Goal: Information Seeking & Learning: Learn about a topic

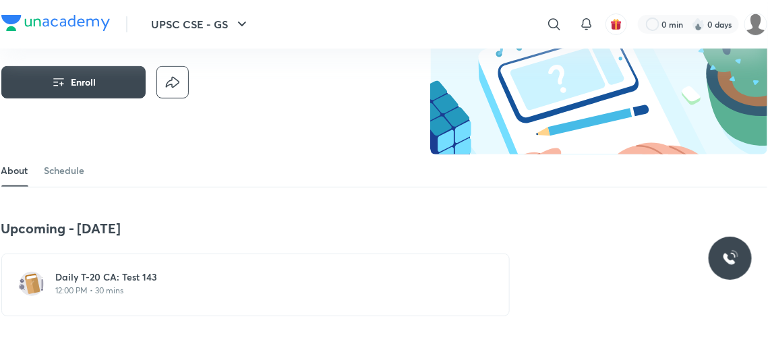
scroll to position [115, 0]
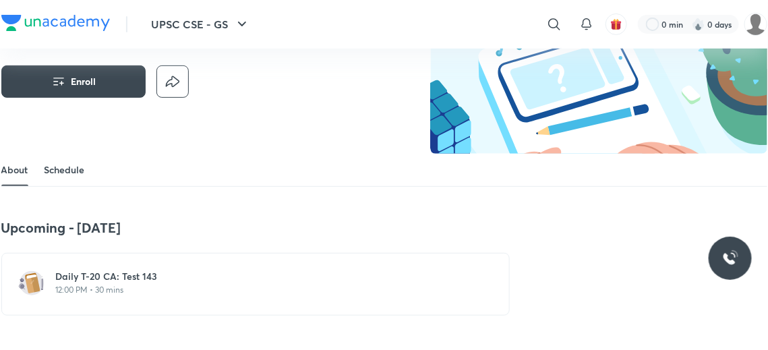
click at [72, 172] on link "Schedule" at bounding box center [64, 170] width 40 height 32
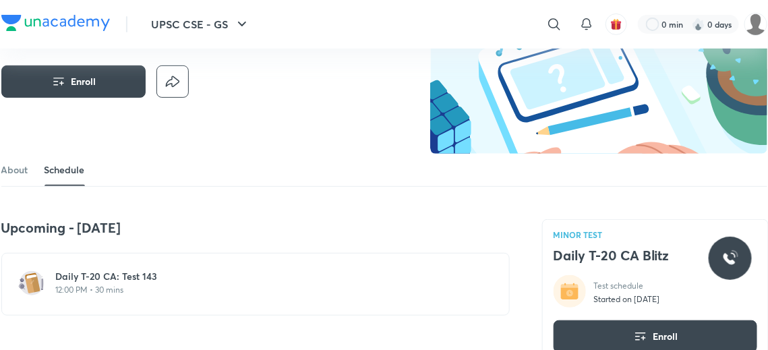
scroll to position [603, 0]
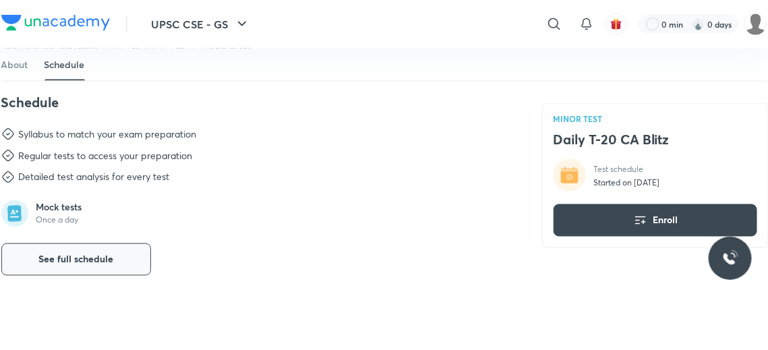
click at [110, 258] on span "See full schedule" at bounding box center [75, 259] width 75 height 13
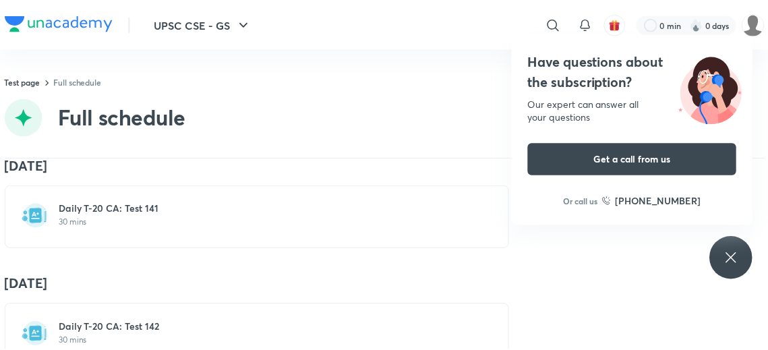
scroll to position [16453, 0]
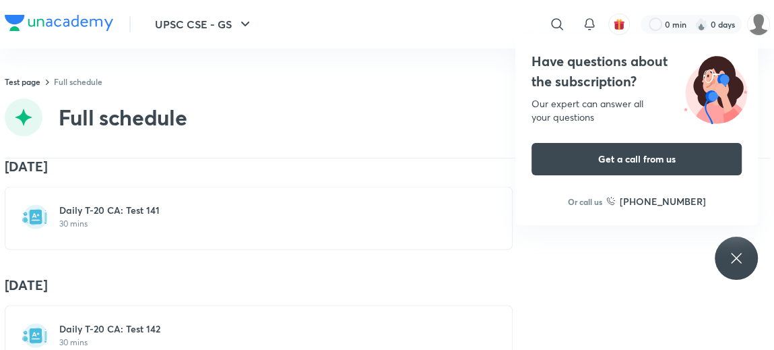
click at [104, 321] on h6 "Daily T-20 CA: Test 142" at bounding box center [266, 327] width 415 height 13
click at [31, 321] on img at bounding box center [35, 334] width 27 height 27
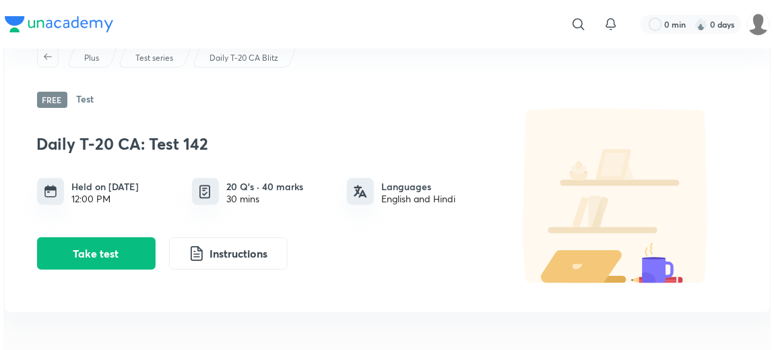
scroll to position [59, 0]
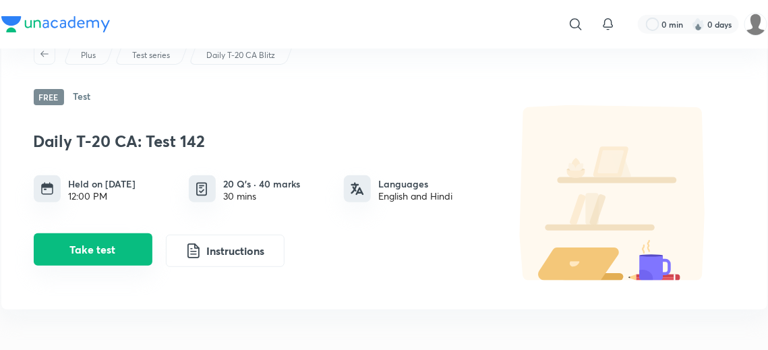
click at [113, 249] on button "Take test" at bounding box center [93, 249] width 119 height 32
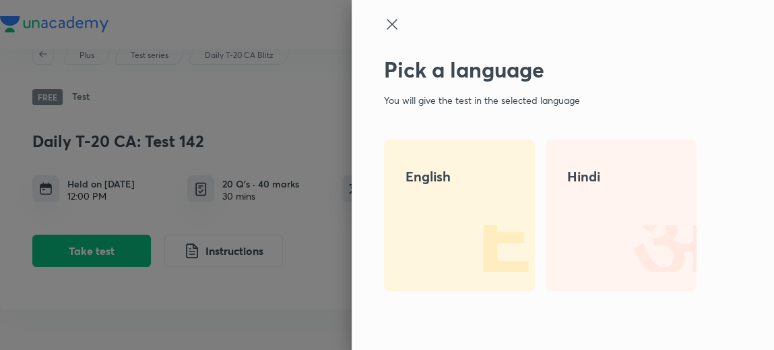
click at [402, 187] on div "English" at bounding box center [459, 216] width 151 height 152
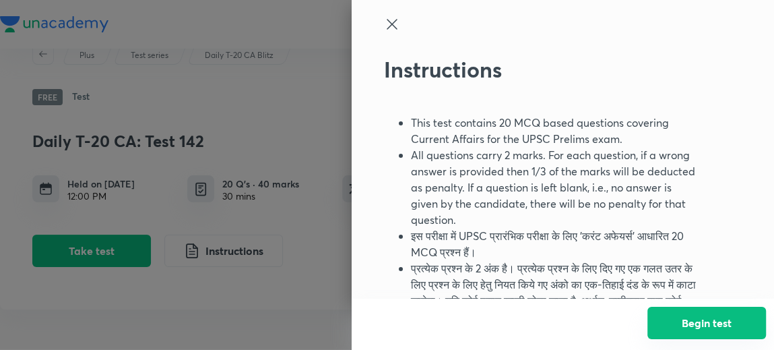
click at [671, 319] on button "Begin test" at bounding box center [707, 323] width 119 height 32
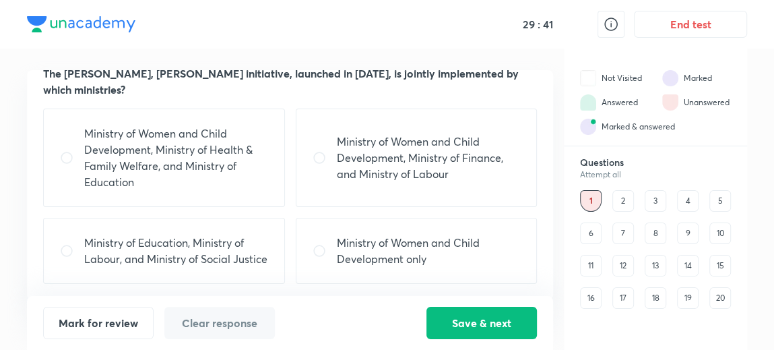
scroll to position [56, 0]
click at [214, 167] on p "Ministry of Women and Child Development, Ministry of Health & Family Welfare, a…" at bounding box center [176, 157] width 184 height 65
radio input "true"
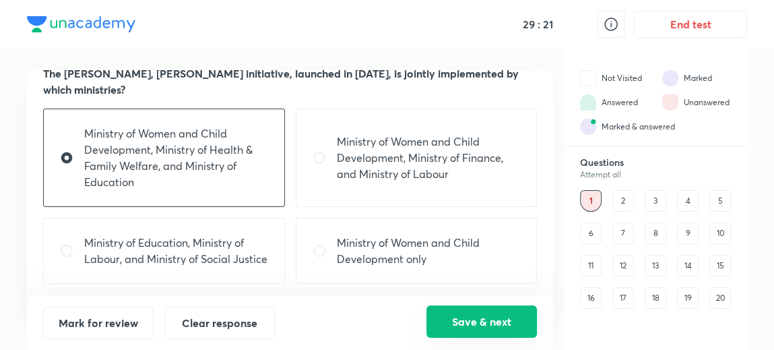
click at [450, 312] on button "Save & next" at bounding box center [482, 321] width 111 height 32
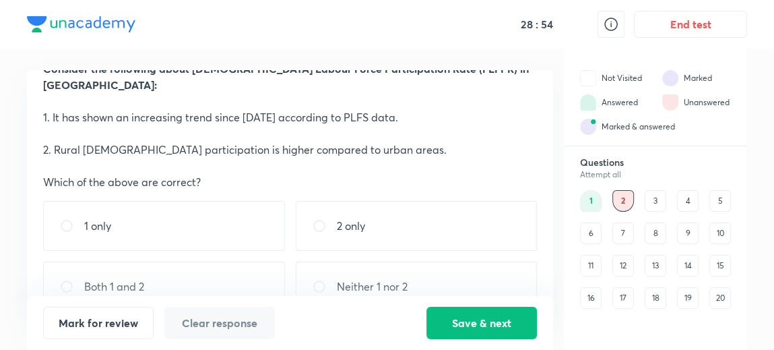
scroll to position [54, 0]
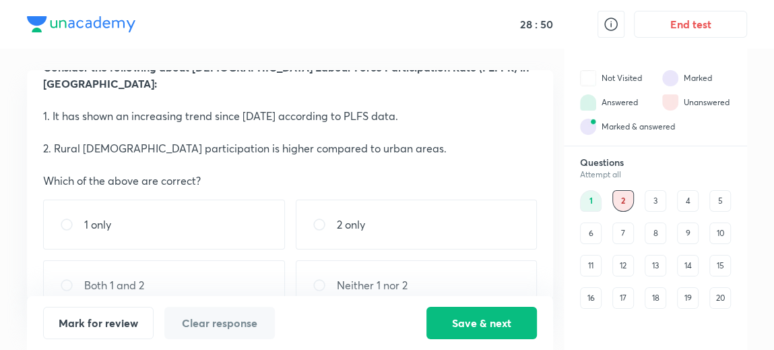
click at [194, 289] on div "Both 1 and 2" at bounding box center [164, 285] width 242 height 50
radio input "true"
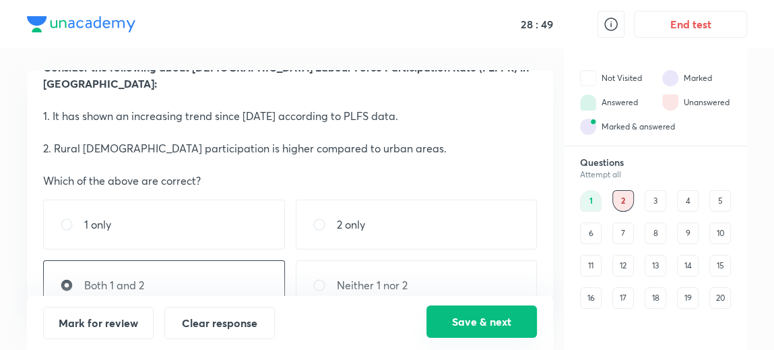
click at [433, 317] on button "Save & next" at bounding box center [482, 321] width 111 height 32
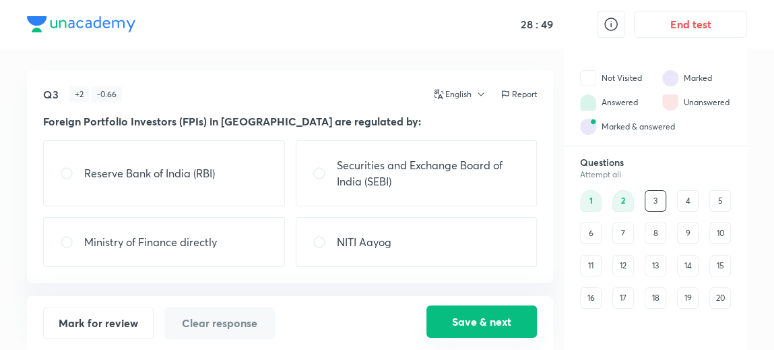
scroll to position [0, 0]
click at [375, 247] on p "NITI Aayog" at bounding box center [364, 242] width 55 height 16
radio input "true"
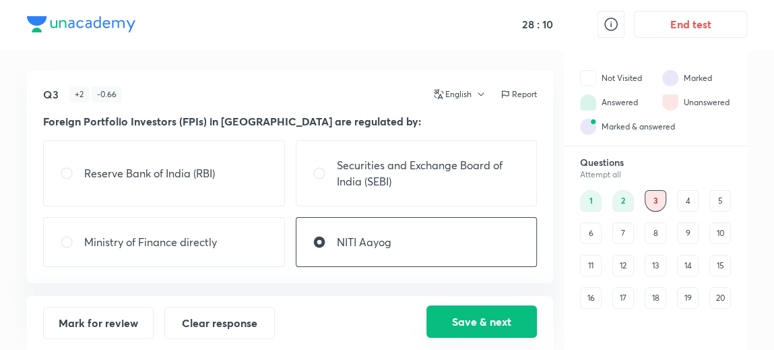
click at [468, 317] on button "Save & next" at bounding box center [482, 321] width 111 height 32
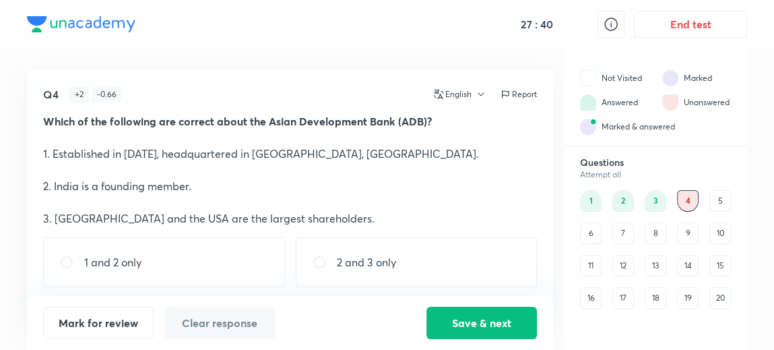
scroll to position [63, 0]
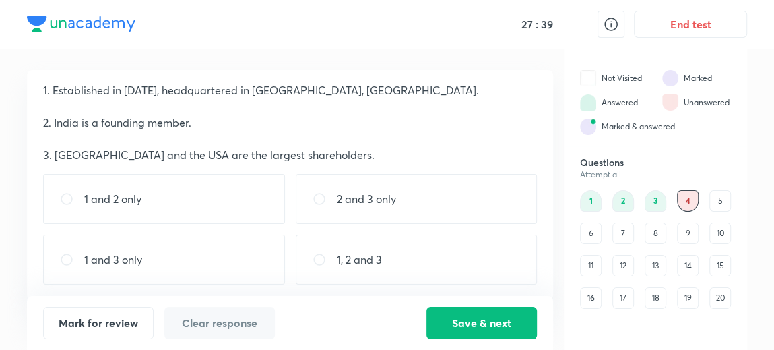
click at [216, 260] on div "1 and 3 only" at bounding box center [164, 260] width 242 height 50
radio input "true"
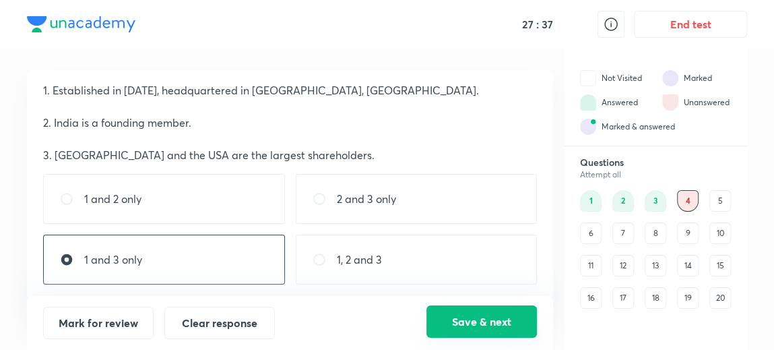
click at [450, 322] on button "Save & next" at bounding box center [482, 321] width 111 height 32
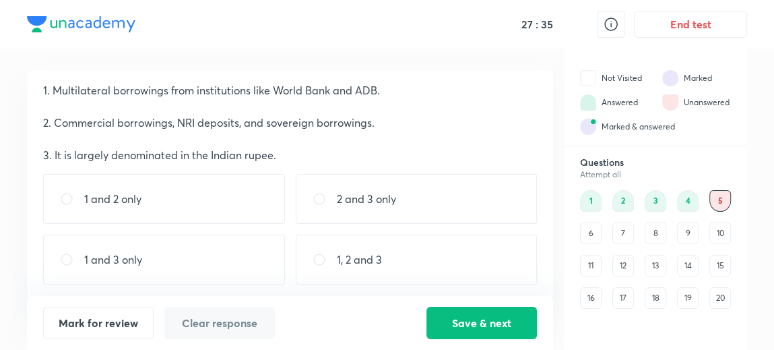
scroll to position [0, 0]
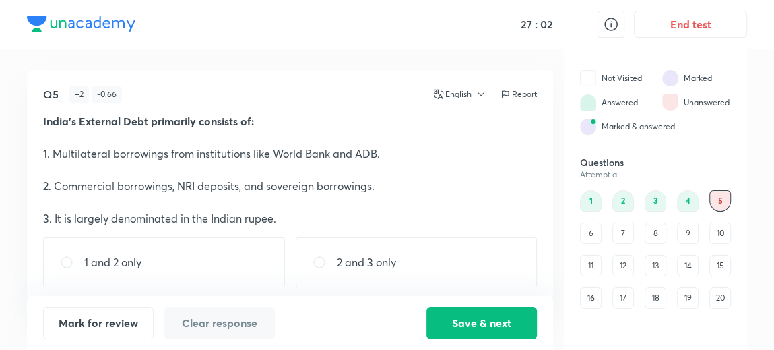
click at [185, 245] on div "1 and 2 only" at bounding box center [164, 262] width 242 height 50
radio input "true"
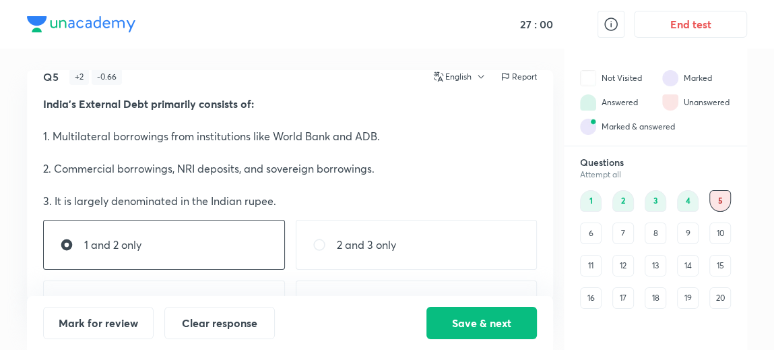
scroll to position [17, 0]
click at [474, 317] on button "Save & next" at bounding box center [482, 321] width 111 height 32
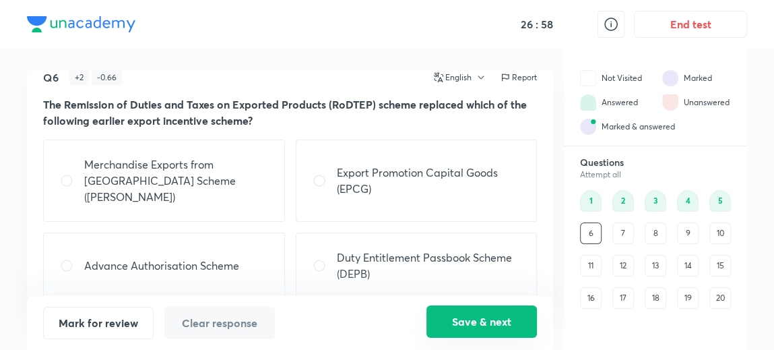
scroll to position [14, 0]
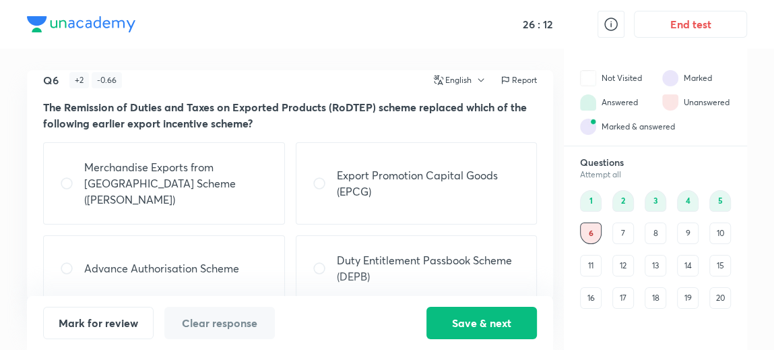
click at [393, 193] on div "Export Promotion Capital Goods (EPCG)" at bounding box center [417, 183] width 242 height 82
radio input "true"
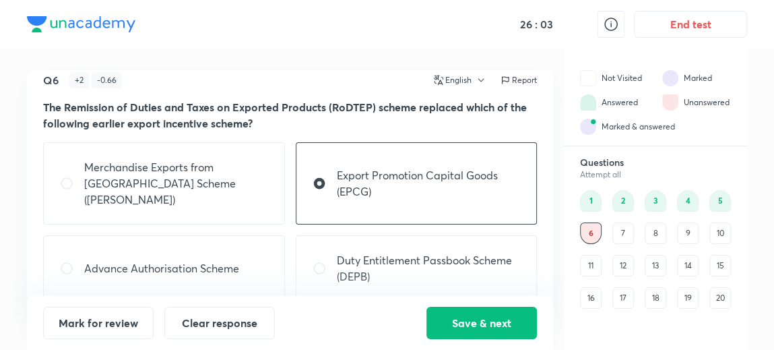
click at [221, 179] on p "Merchandise Exports from [GEOGRAPHIC_DATA] Scheme ([PERSON_NAME])" at bounding box center [176, 183] width 184 height 49
radio input "true"
radio input "false"
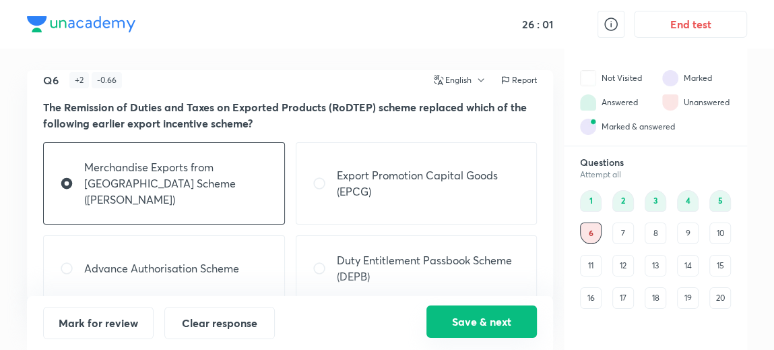
click at [464, 310] on button "Save & next" at bounding box center [482, 321] width 111 height 32
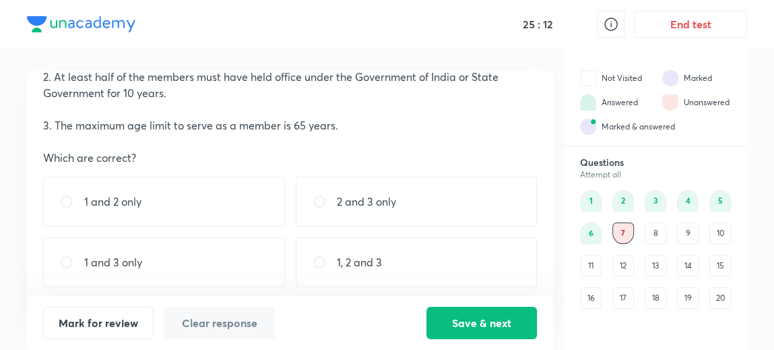
scroll to position [111, 0]
click at [178, 253] on div "1 and 3 only" at bounding box center [164, 260] width 242 height 50
radio input "true"
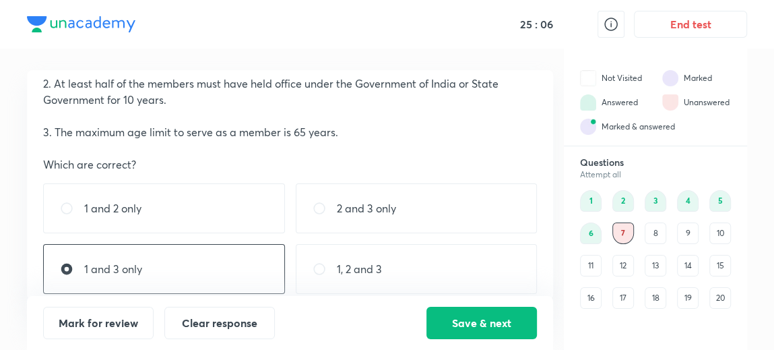
scroll to position [101, 0]
click at [458, 313] on button "Save & next" at bounding box center [482, 321] width 111 height 32
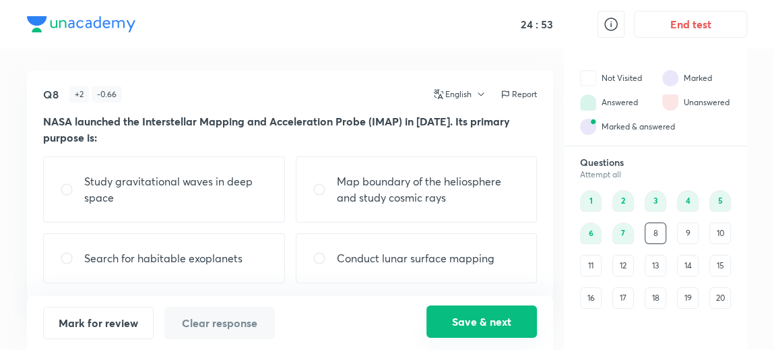
scroll to position [0, 0]
click at [325, 189] on input "radio" at bounding box center [325, 189] width 24 height 13
radio input "true"
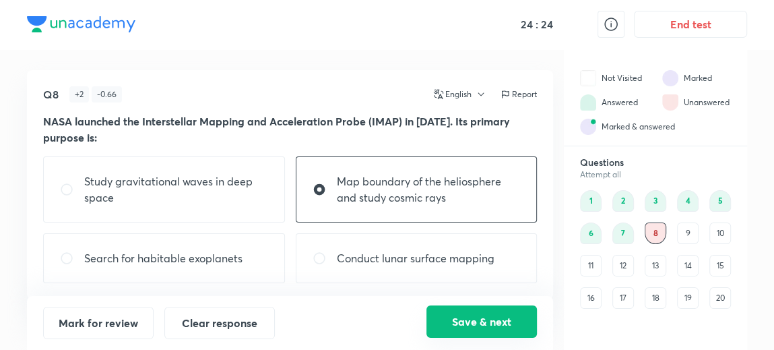
click at [454, 313] on button "Save & next" at bounding box center [482, 321] width 111 height 32
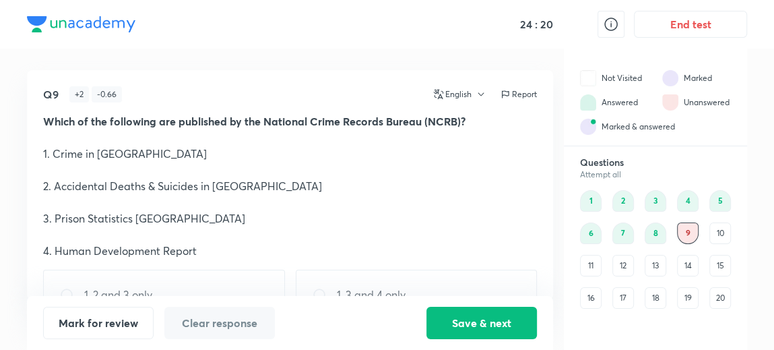
click at [651, 239] on div "8" at bounding box center [656, 233] width 22 height 22
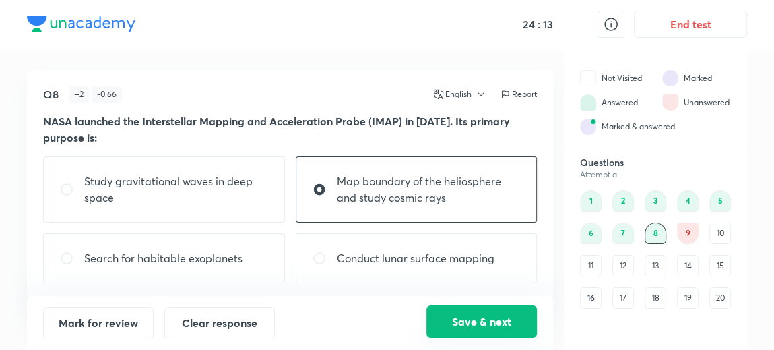
click at [471, 324] on button "Save & next" at bounding box center [482, 321] width 111 height 32
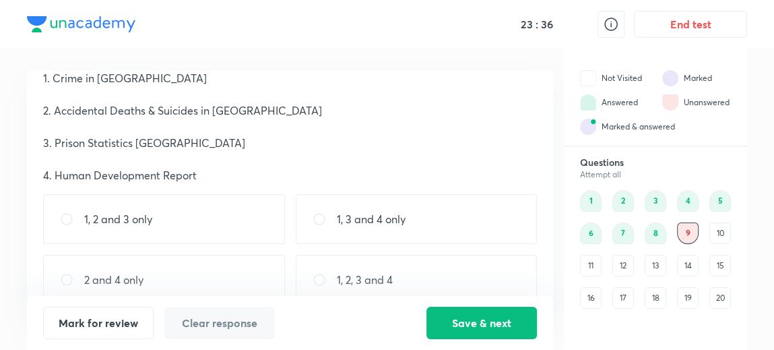
scroll to position [88, 0]
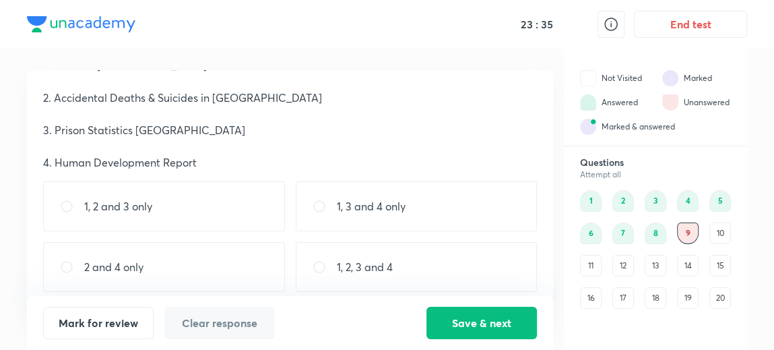
click at [224, 192] on div "1, 2 and 3 only" at bounding box center [164, 206] width 242 height 50
radio input "true"
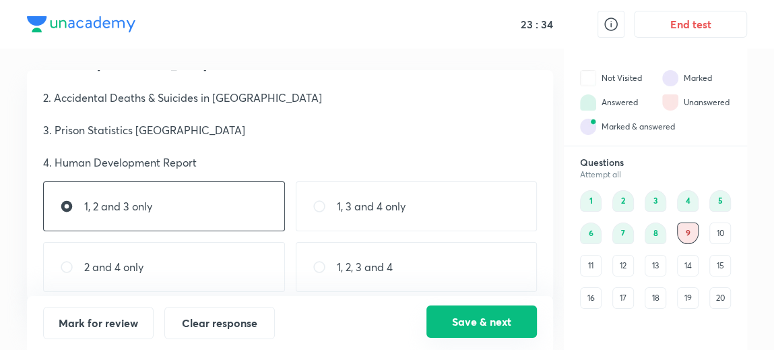
click at [450, 310] on button "Save & next" at bounding box center [482, 321] width 111 height 32
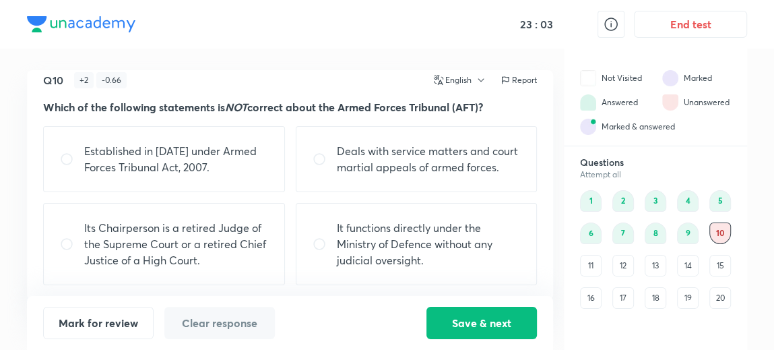
click at [226, 257] on p "Its Chairperson is a retired Judge of the Supreme Court or a retired Chief Just…" at bounding box center [176, 244] width 184 height 49
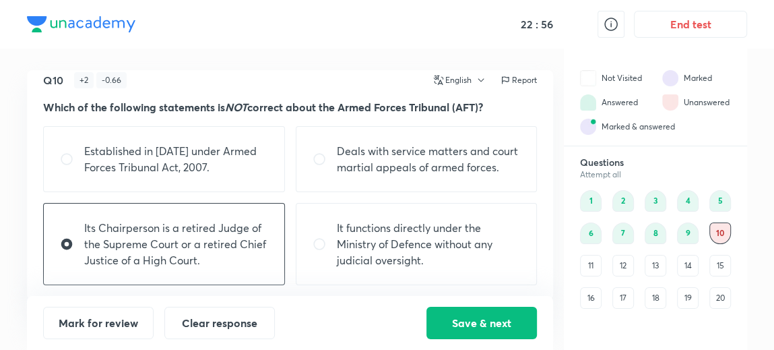
click at [370, 250] on p "It functions directly under the Ministry of Defence without any judicial oversi…" at bounding box center [429, 244] width 184 height 49
radio input "false"
radio input "true"
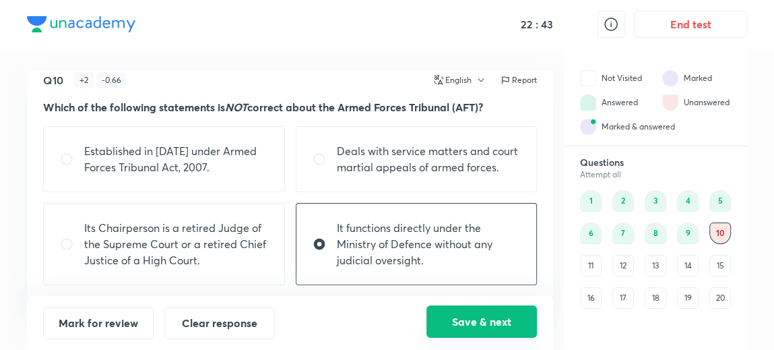
click at [462, 324] on button "Save & next" at bounding box center [482, 321] width 111 height 32
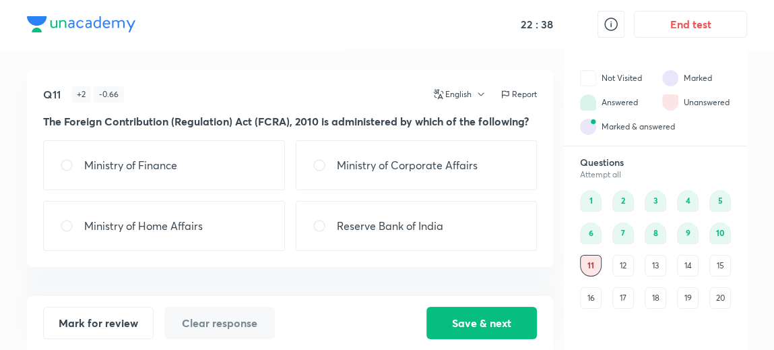
click at [723, 235] on div "10" at bounding box center [721, 233] width 22 height 22
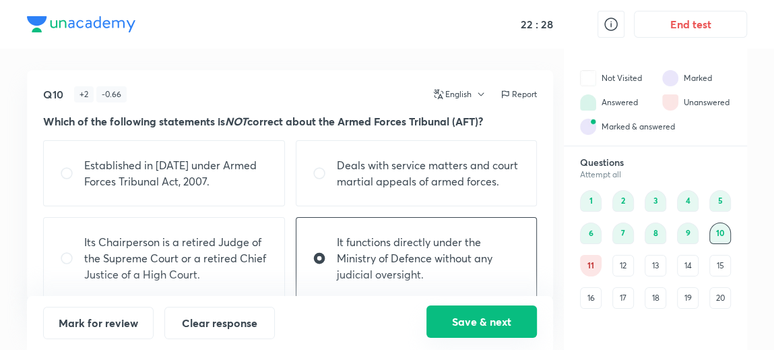
click at [501, 313] on button "Save & next" at bounding box center [482, 321] width 111 height 32
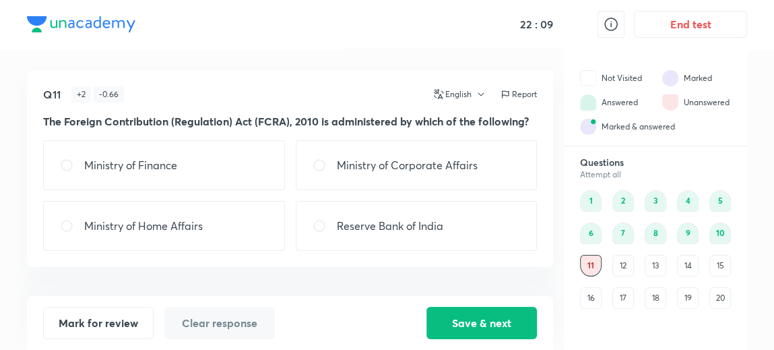
click at [239, 216] on div "Ministry of Home Affairs" at bounding box center [164, 226] width 242 height 50
radio input "true"
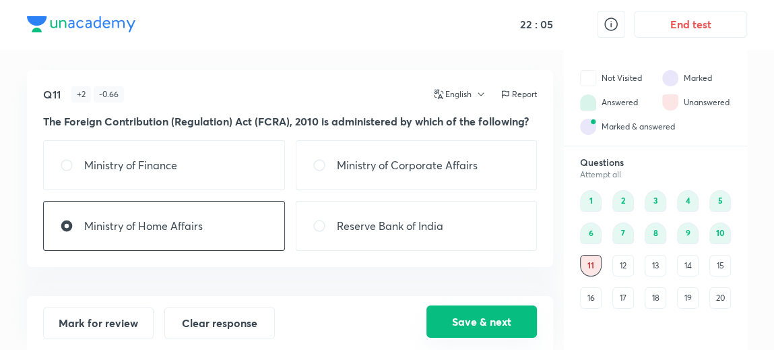
click at [464, 319] on button "Save & next" at bounding box center [482, 321] width 111 height 32
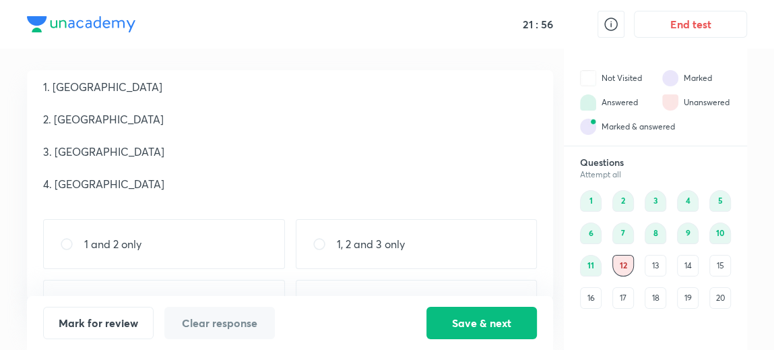
scroll to position [111, 0]
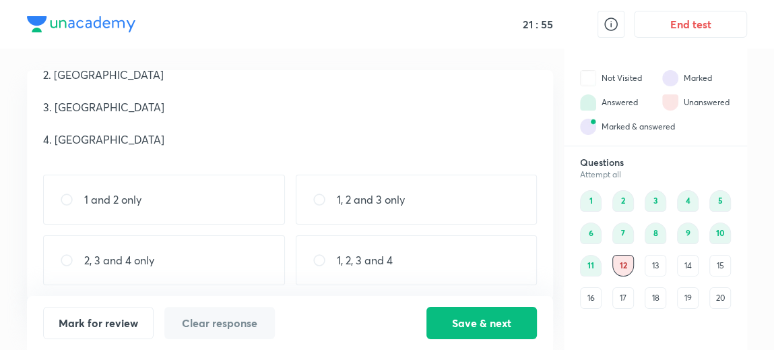
click at [373, 250] on div "1, 2, 3 and 4" at bounding box center [417, 260] width 242 height 50
radio input "true"
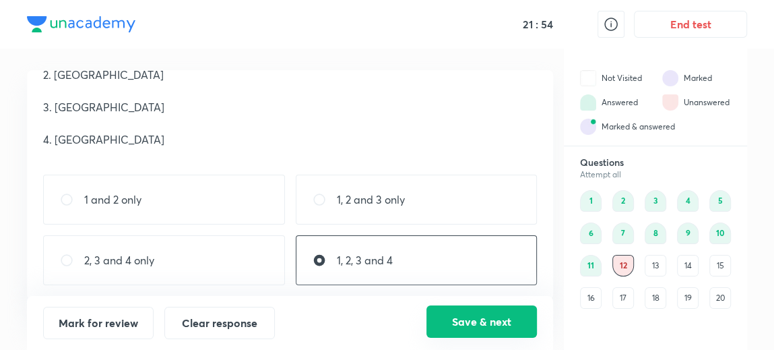
click at [477, 324] on button "Save & next" at bounding box center [482, 321] width 111 height 32
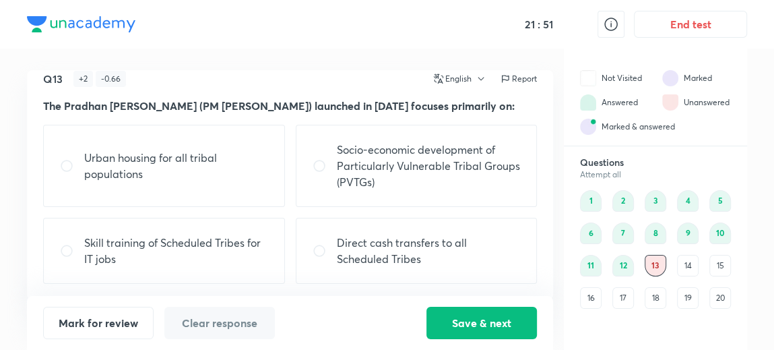
click at [621, 270] on div "12" at bounding box center [624, 266] width 22 height 22
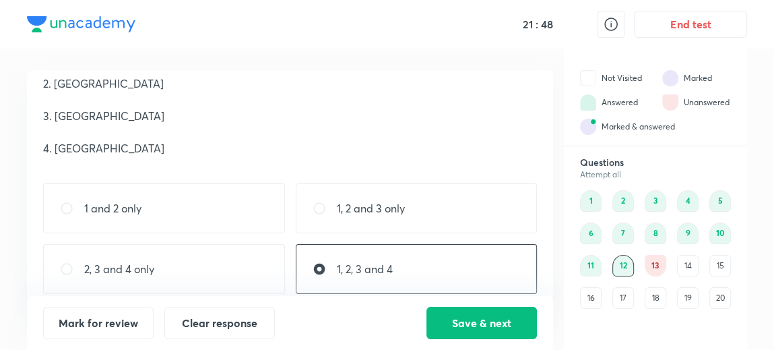
scroll to position [106, 0]
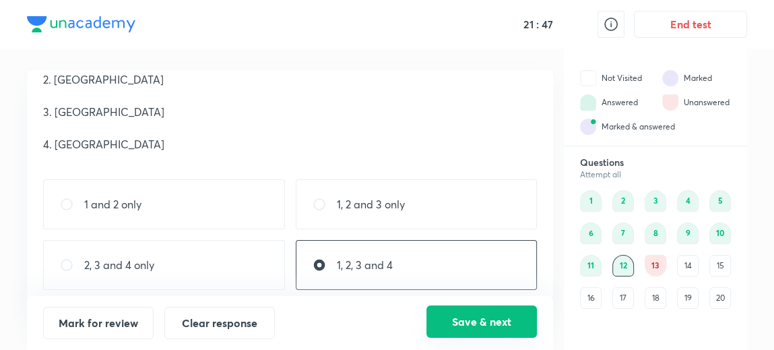
click at [457, 317] on button "Save & next" at bounding box center [482, 321] width 111 height 32
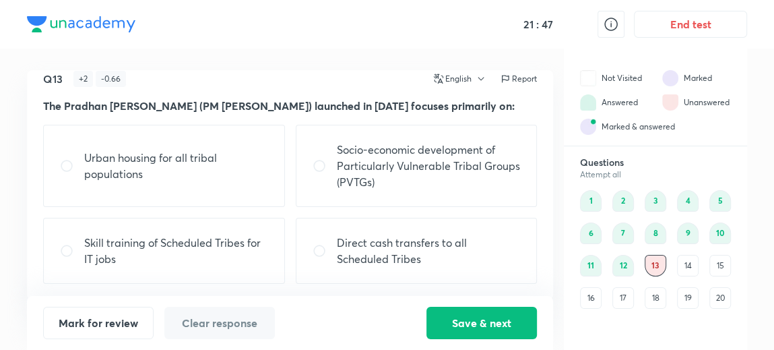
scroll to position [31, 0]
click at [377, 181] on p "Socio-economic development of Particularly Vulnerable Tribal Groups (PVTGs)" at bounding box center [429, 166] width 184 height 49
radio input "true"
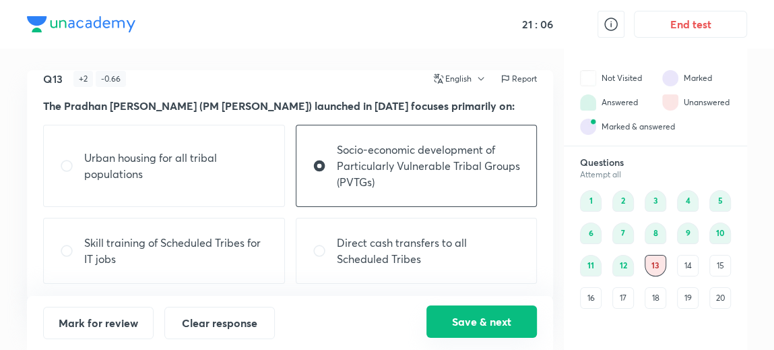
click at [479, 319] on button "Save & next" at bounding box center [482, 321] width 111 height 32
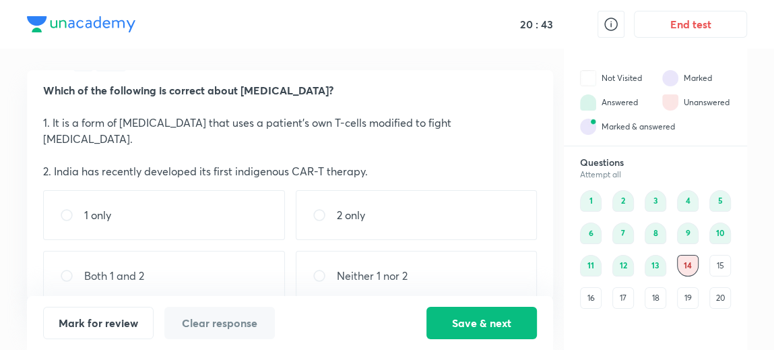
click at [202, 260] on div "Both 1 and 2" at bounding box center [164, 276] width 242 height 50
radio input "true"
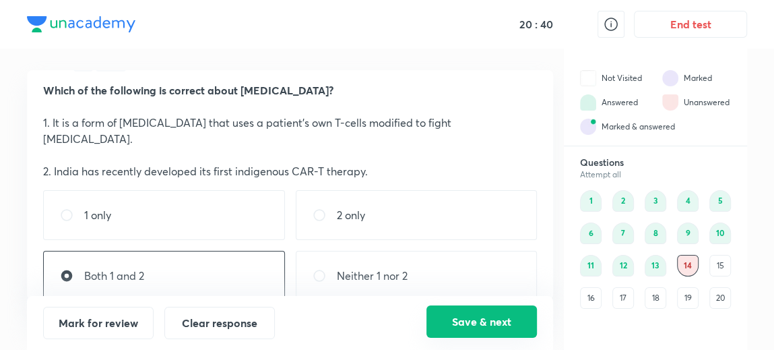
click at [462, 316] on button "Save & next" at bounding box center [482, 321] width 111 height 32
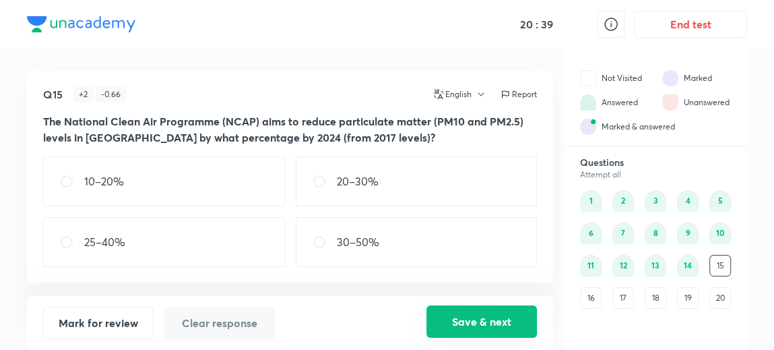
scroll to position [0, 0]
click at [412, 166] on div "20–30%" at bounding box center [417, 181] width 242 height 50
radio input "true"
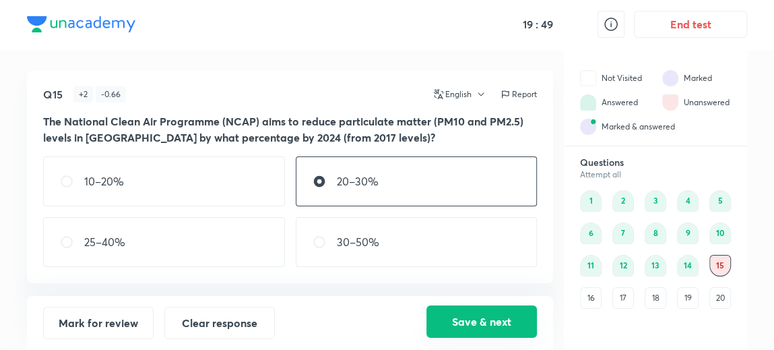
click at [447, 312] on button "Save & next" at bounding box center [482, 321] width 111 height 32
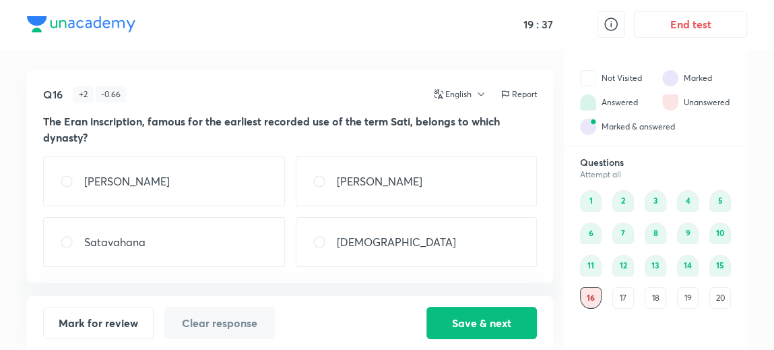
click at [231, 236] on div "Satavahana" at bounding box center [164, 242] width 242 height 50
radio input "true"
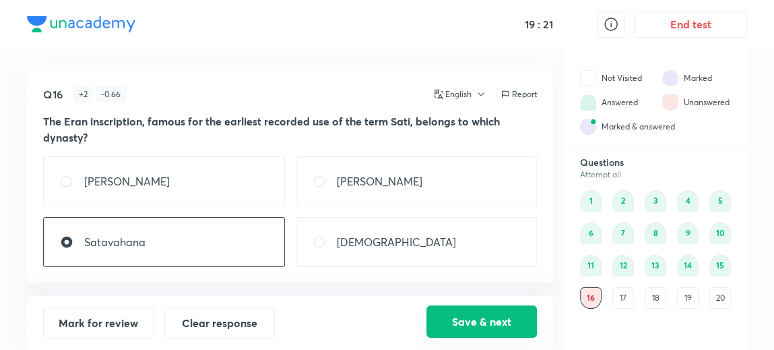
click at [461, 319] on button "Save & next" at bounding box center [482, 321] width 111 height 32
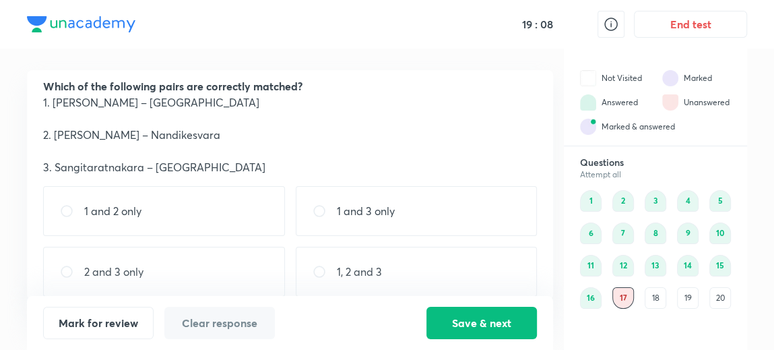
scroll to position [38, 0]
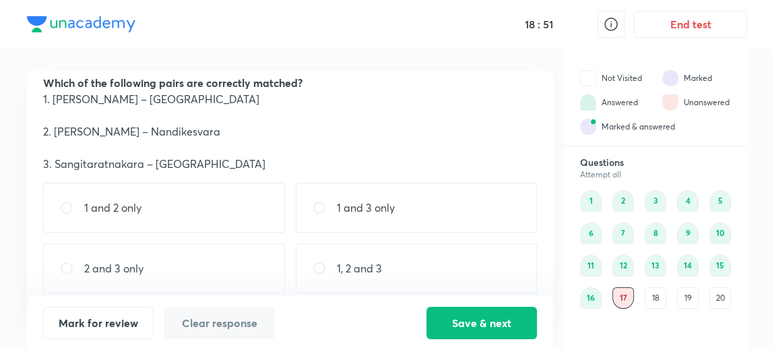
click at [352, 248] on div "1, 2 and 3" at bounding box center [417, 268] width 242 height 50
radio input "true"
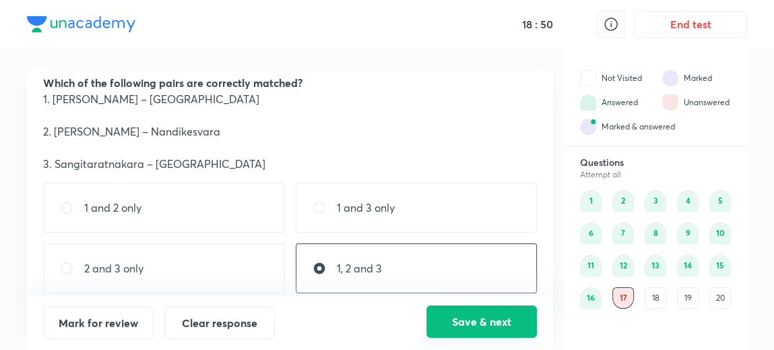
click at [478, 331] on button "Save & next" at bounding box center [482, 321] width 111 height 32
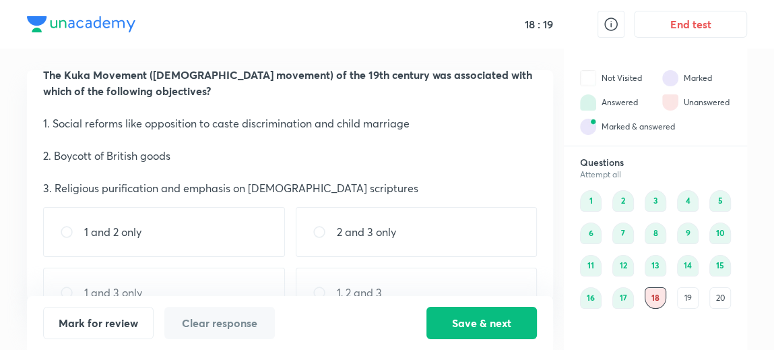
scroll to position [79, 0]
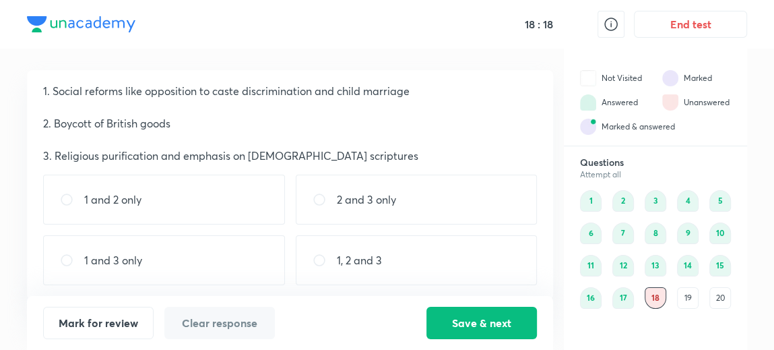
click at [330, 204] on input "radio" at bounding box center [325, 199] width 24 height 13
radio input "true"
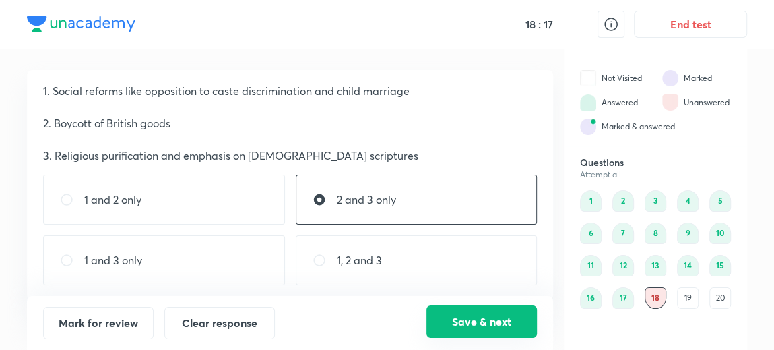
click at [461, 324] on button "Save & next" at bounding box center [482, 321] width 111 height 32
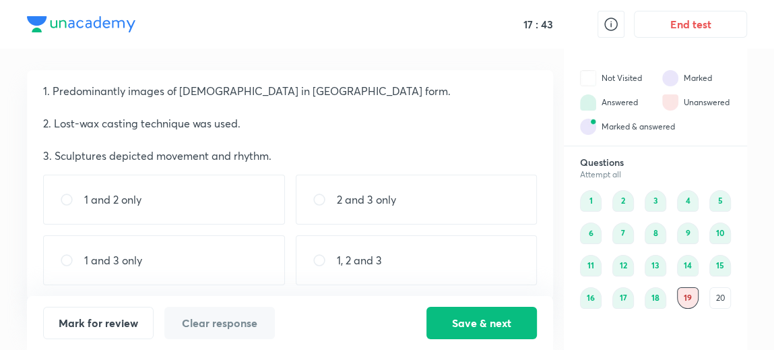
click at [334, 186] on div "2 and 3 only" at bounding box center [417, 200] width 242 height 50
radio input "true"
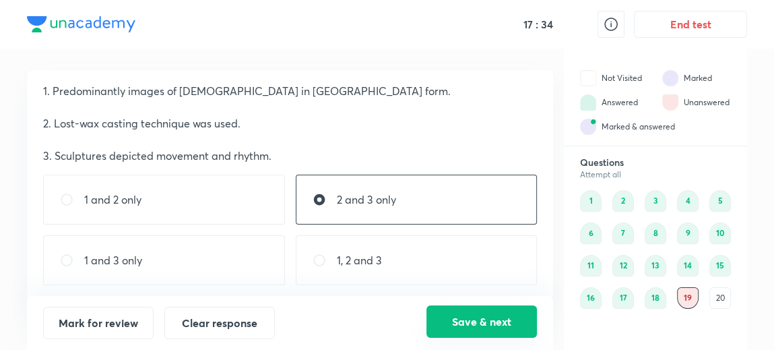
click at [463, 321] on button "Save & next" at bounding box center [482, 321] width 111 height 32
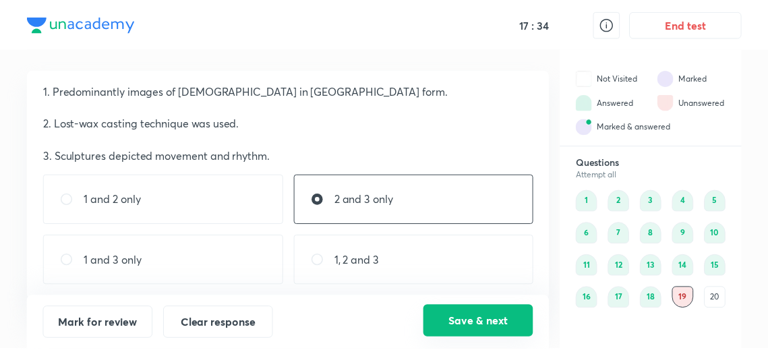
scroll to position [0, 0]
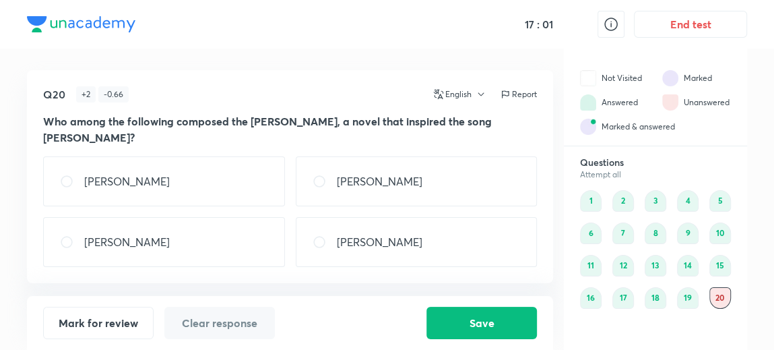
click at [191, 193] on div "[PERSON_NAME]" at bounding box center [164, 181] width 242 height 50
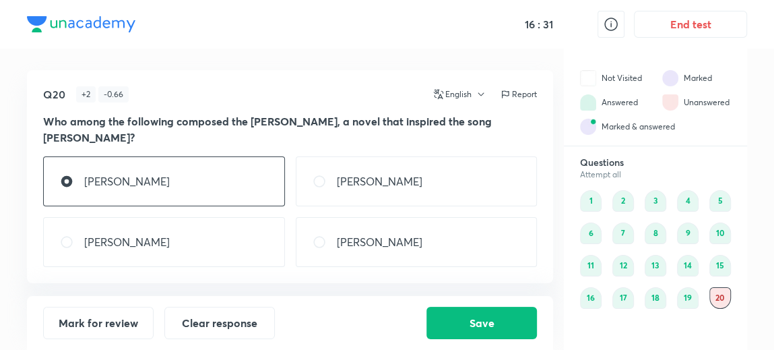
click at [341, 186] on p "[PERSON_NAME]" at bounding box center [380, 181] width 86 height 16
radio input "false"
radio input "true"
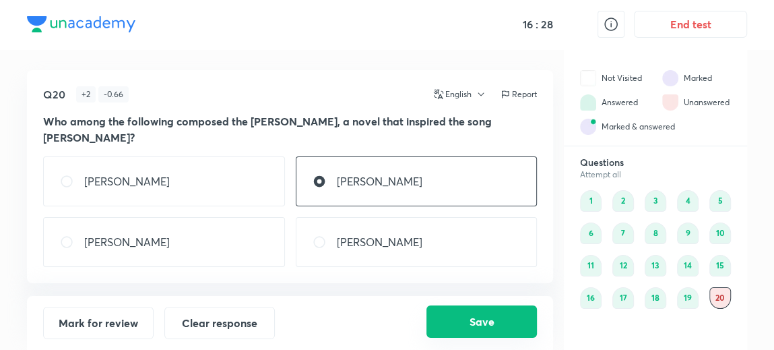
click at [470, 331] on button "Save" at bounding box center [482, 321] width 111 height 32
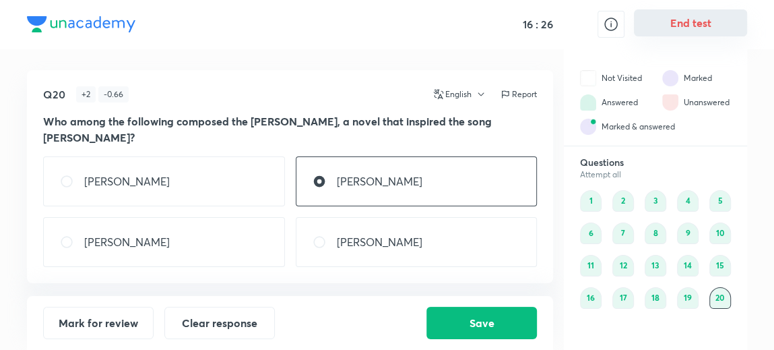
click at [665, 27] on button "End test" at bounding box center [690, 22] width 113 height 27
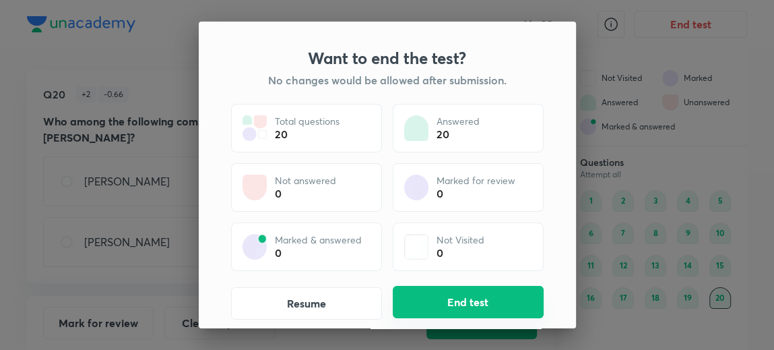
click at [462, 302] on button "End test" at bounding box center [468, 302] width 151 height 32
